Goal: Navigation & Orientation: Find specific page/section

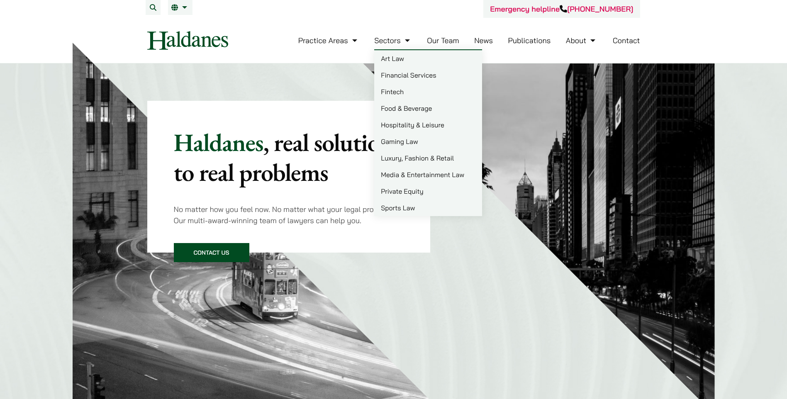
click at [435, 42] on link "Our Team" at bounding box center [443, 41] width 32 height 10
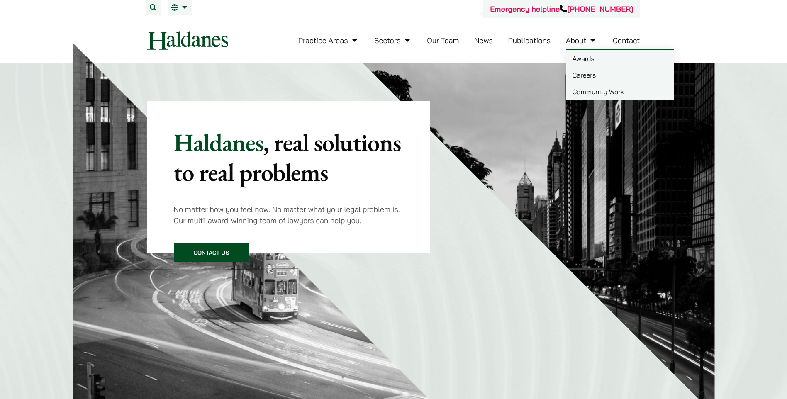
click at [595, 68] on link "Careers" at bounding box center [620, 75] width 108 height 17
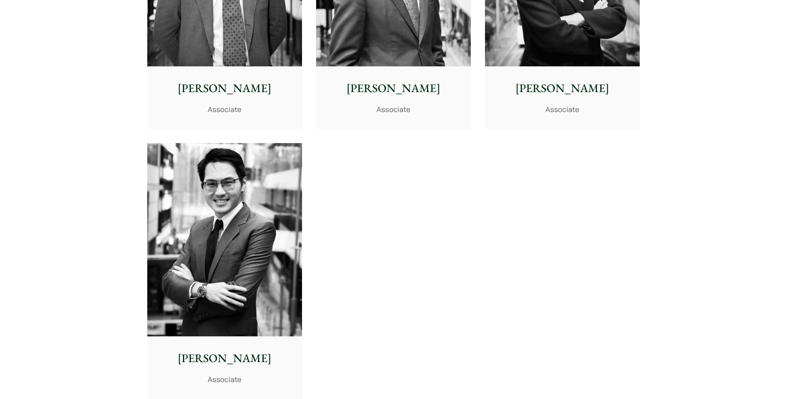
scroll to position [3276, 0]
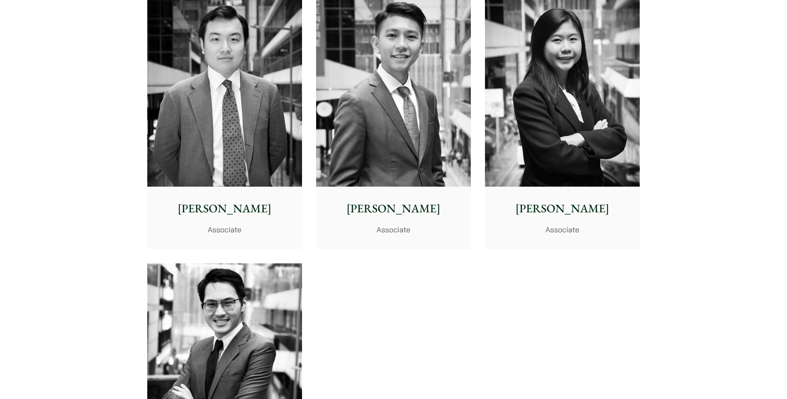
click at [419, 121] on img at bounding box center [393, 90] width 155 height 194
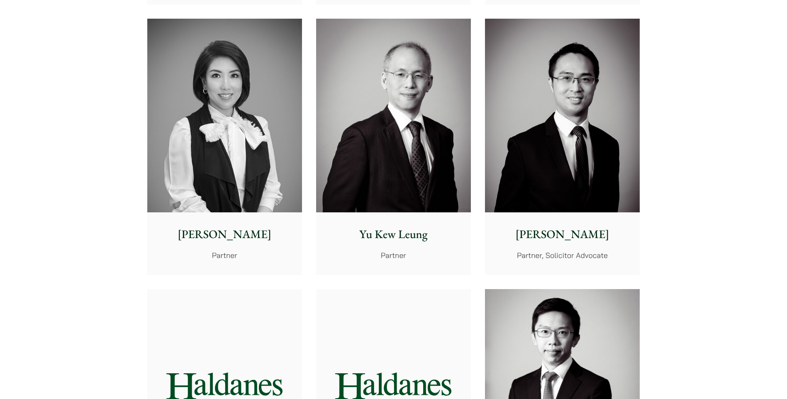
scroll to position [0, 0]
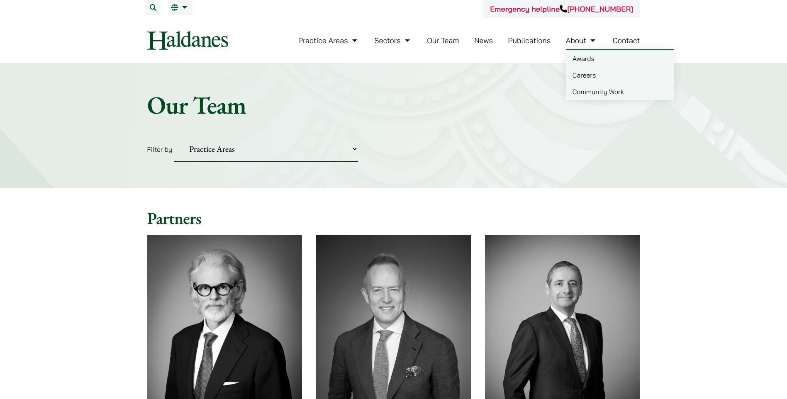
drag, startPoint x: 695, startPoint y: 233, endPoint x: 581, endPoint y: 41, distance: 222.8
click at [484, 92] on h1 "Our Team" at bounding box center [393, 105] width 493 height 30
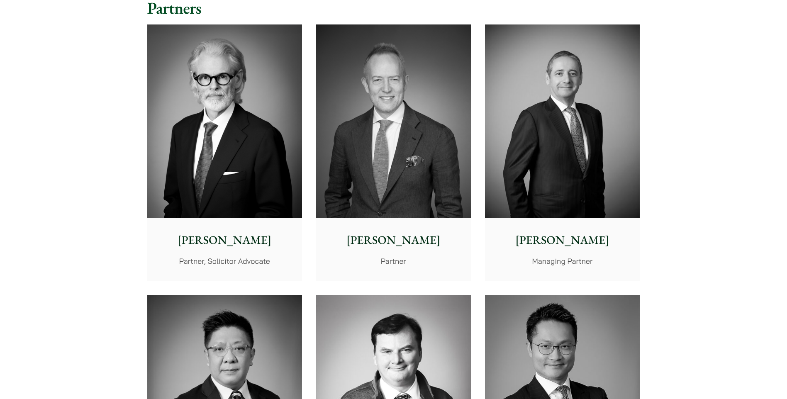
scroll to position [61, 0]
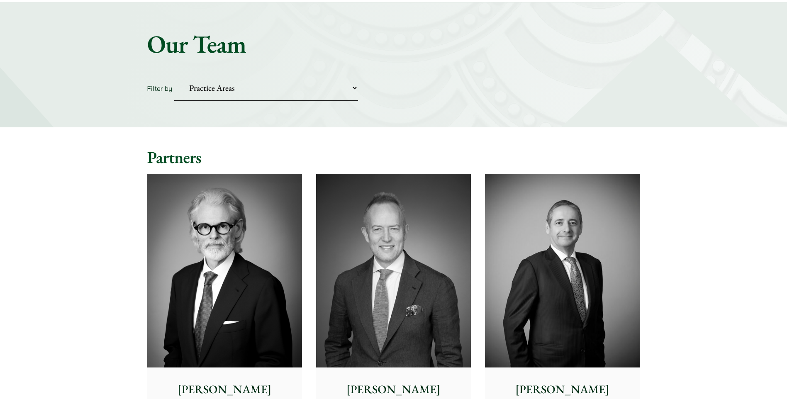
drag, startPoint x: 675, startPoint y: 161, endPoint x: 616, endPoint y: 46, distance: 129.3
click at [248, 79] on select "Practice Areas Antitrust and Competition Civil Litigation & Dispute Resolution …" at bounding box center [266, 87] width 184 height 25
click at [251, 89] on select "Practice Areas Antitrust and Competition Civil Litigation & Dispute Resolution …" at bounding box center [266, 87] width 184 height 25
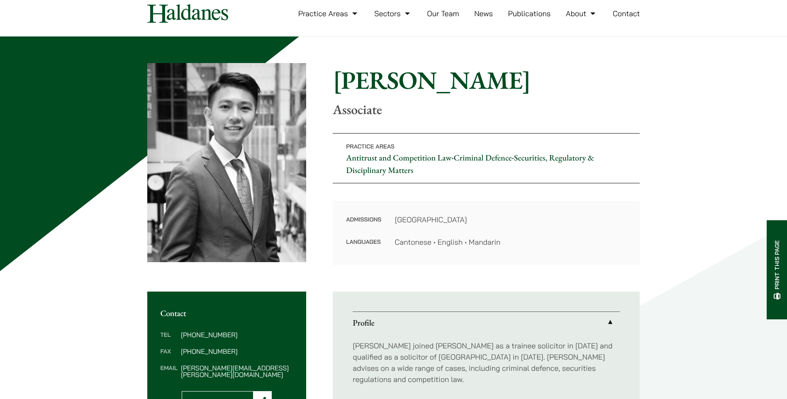
scroll to position [41, 0]
